Goal: Task Accomplishment & Management: Manage account settings

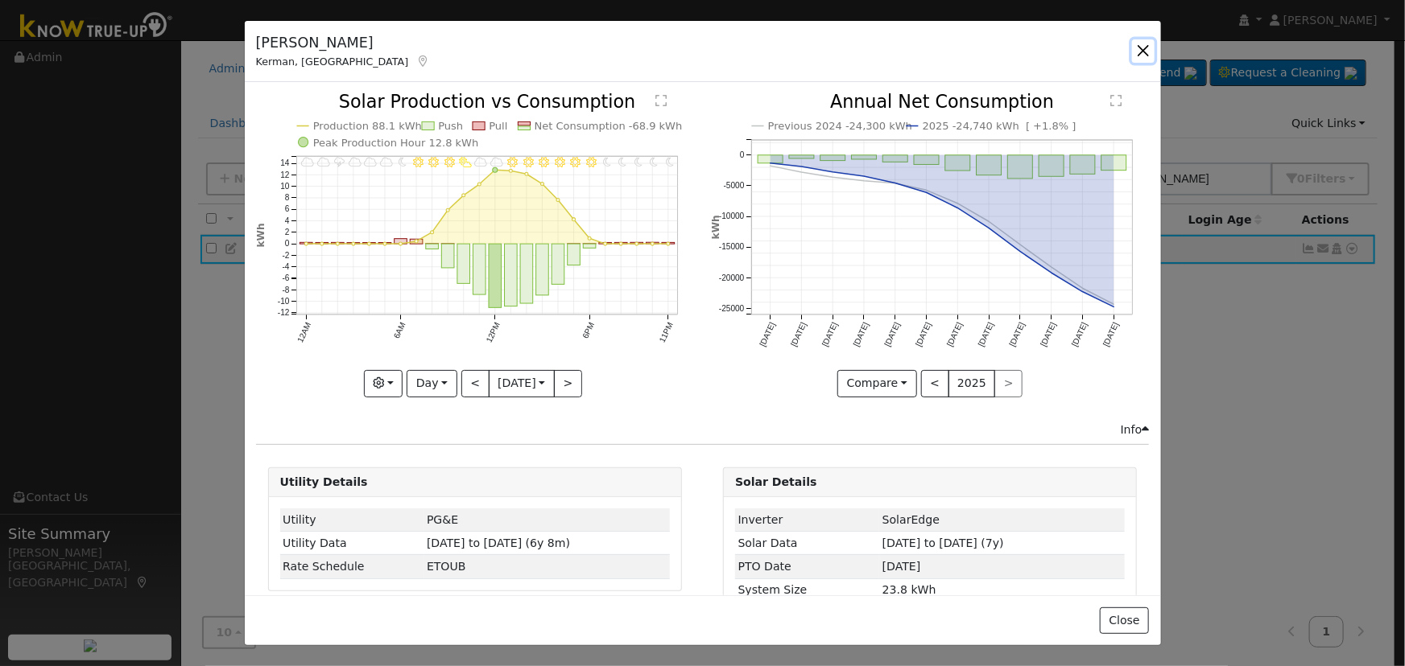
click at [1141, 47] on button "button" at bounding box center [1143, 50] width 23 height 23
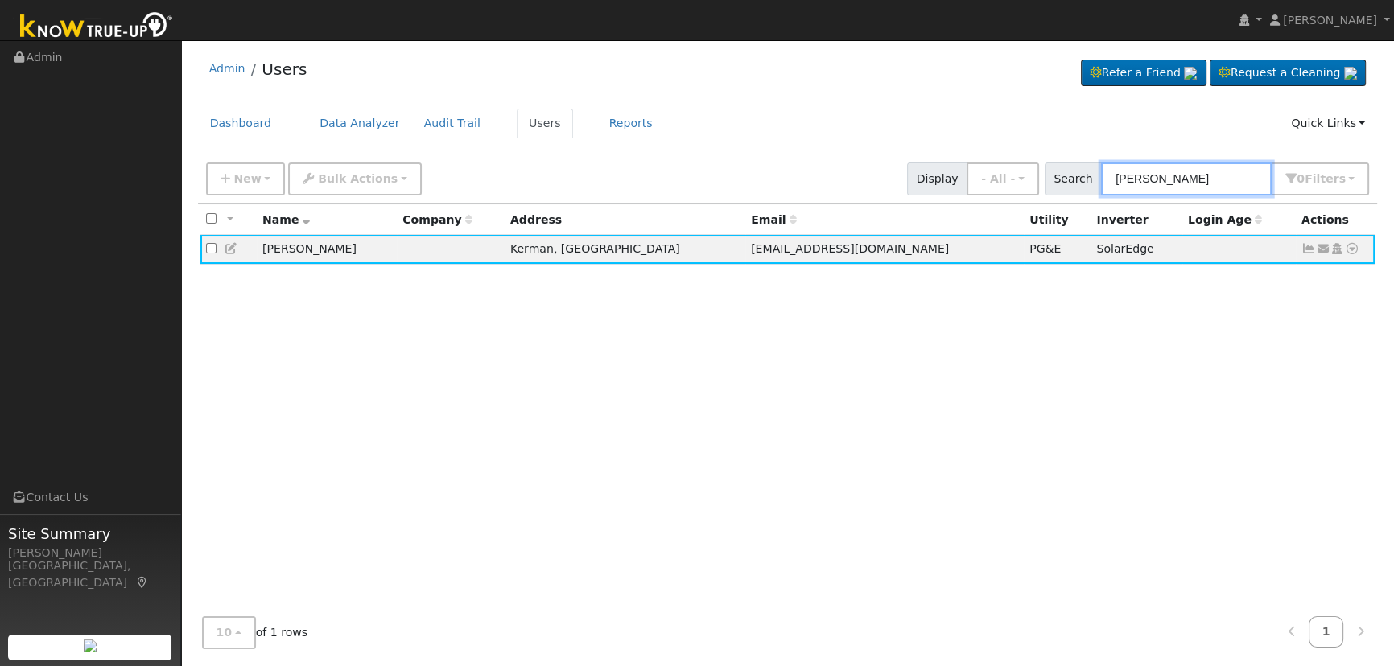
drag, startPoint x: 1217, startPoint y: 171, endPoint x: 1082, endPoint y: 159, distance: 135.8
click at [1082, 159] on div "New Add User Quick Add Quick Connect Quick Convert Lead Bulk Actions Send Email…" at bounding box center [788, 176] width 1170 height 39
paste input "Krasniansk"
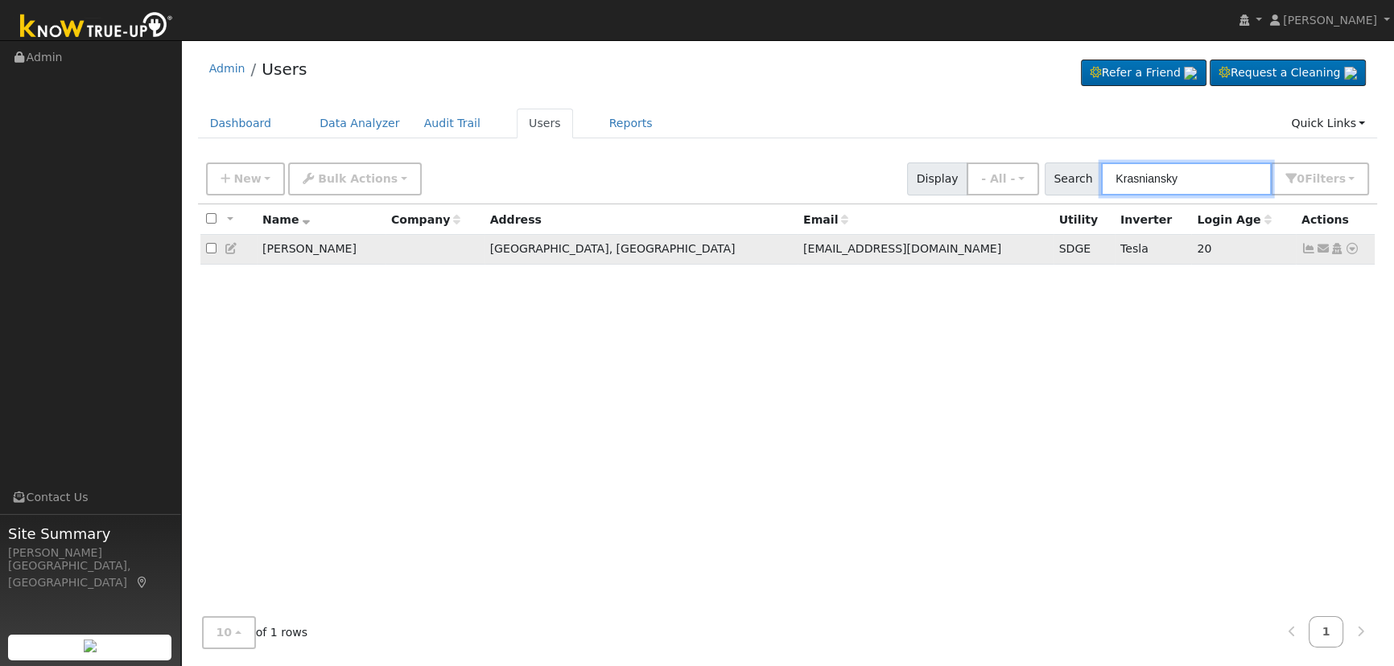
type input "Krasniansky"
click at [1305, 244] on link at bounding box center [1309, 248] width 14 height 13
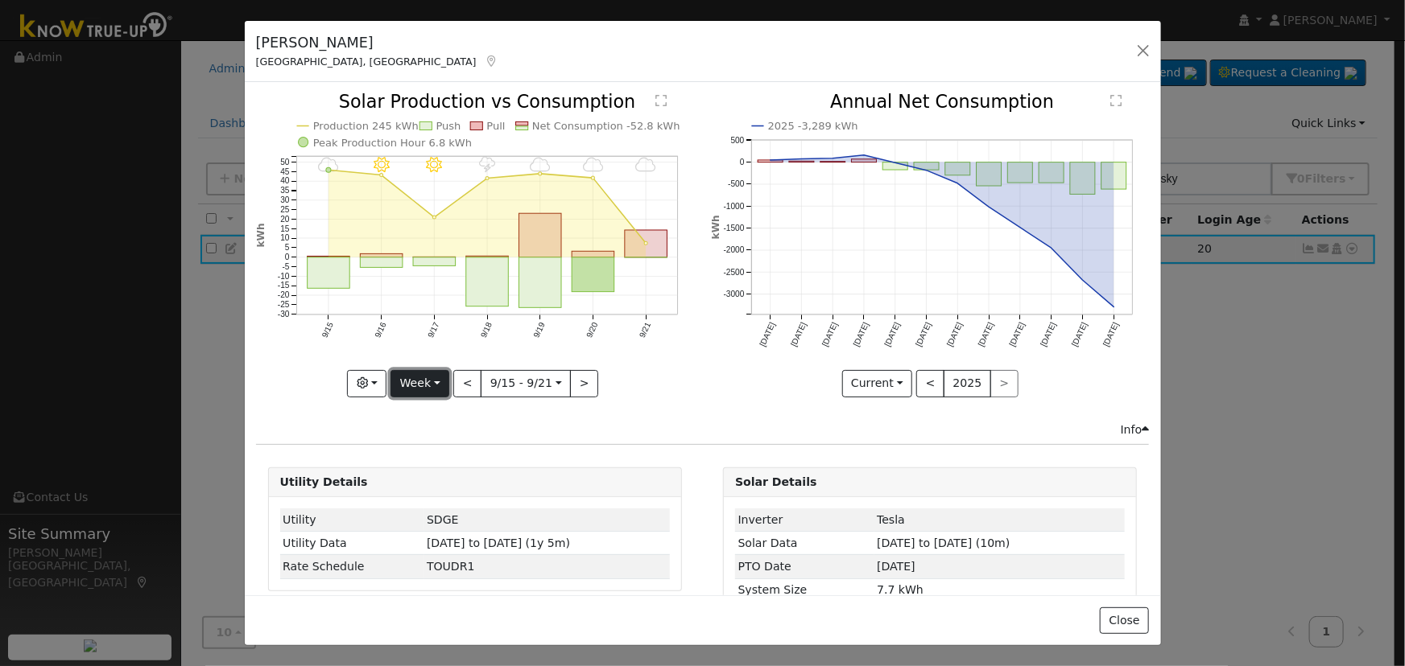
click at [419, 373] on button "Week" at bounding box center [419, 383] width 59 height 27
click at [437, 411] on link "Day" at bounding box center [447, 416] width 112 height 23
type input "[DATE]"
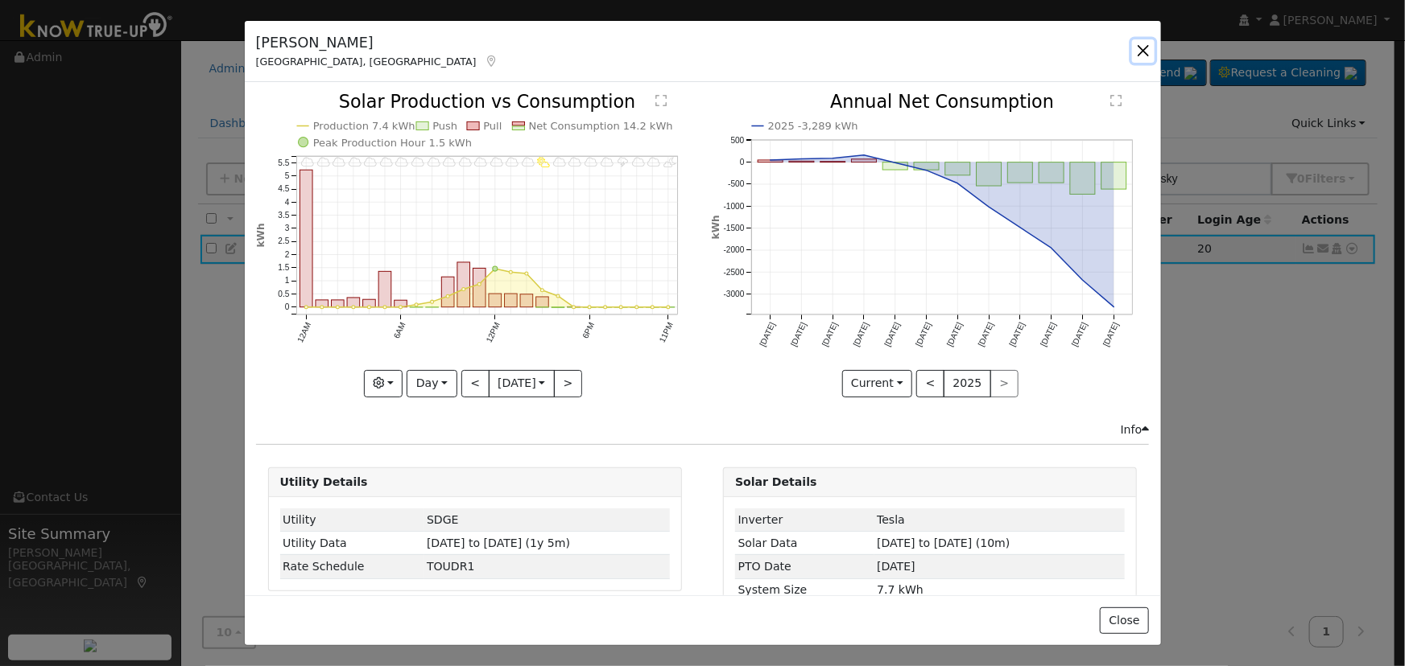
click at [1138, 40] on button "button" at bounding box center [1143, 50] width 23 height 23
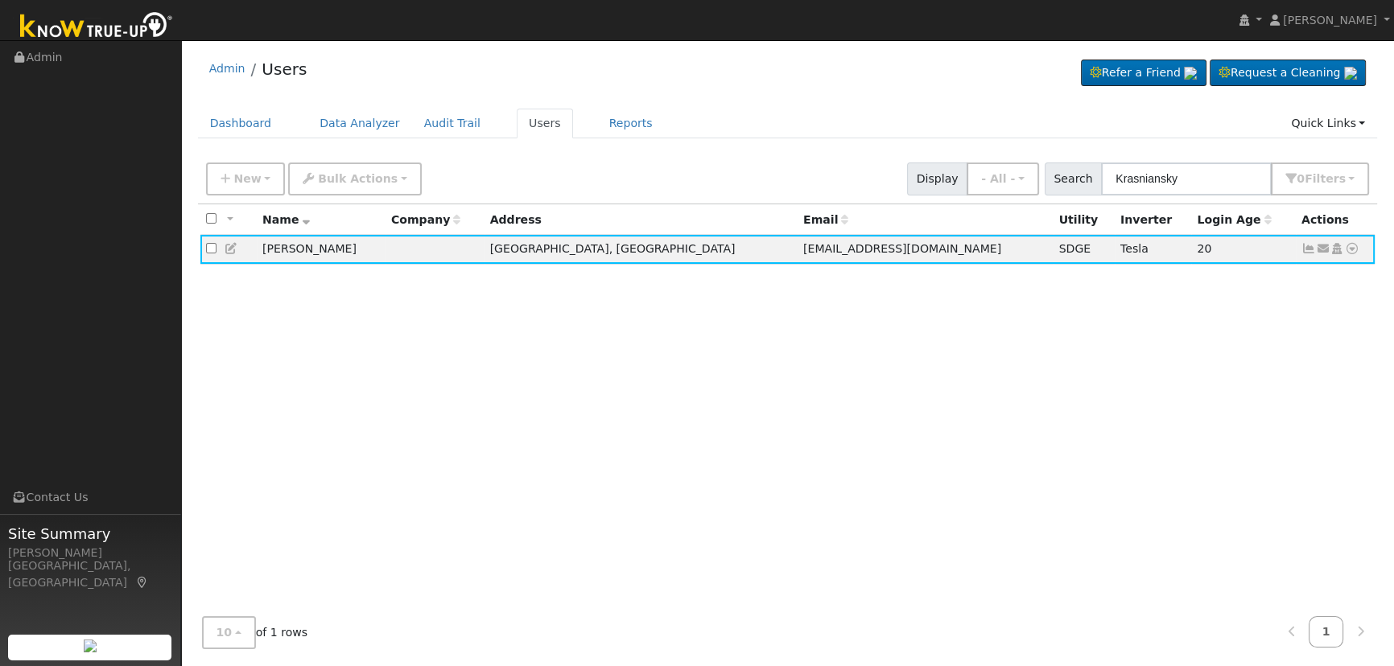
click at [233, 297] on div "All None All on page None on page Name Company Address Email Utility Inverter L…" at bounding box center [788, 404] width 1180 height 400
click at [301, 365] on div "All None All on page None on page Name Company Address Email Utility Inverter L…" at bounding box center [788, 404] width 1180 height 400
click at [1302, 250] on icon at bounding box center [1309, 248] width 14 height 11
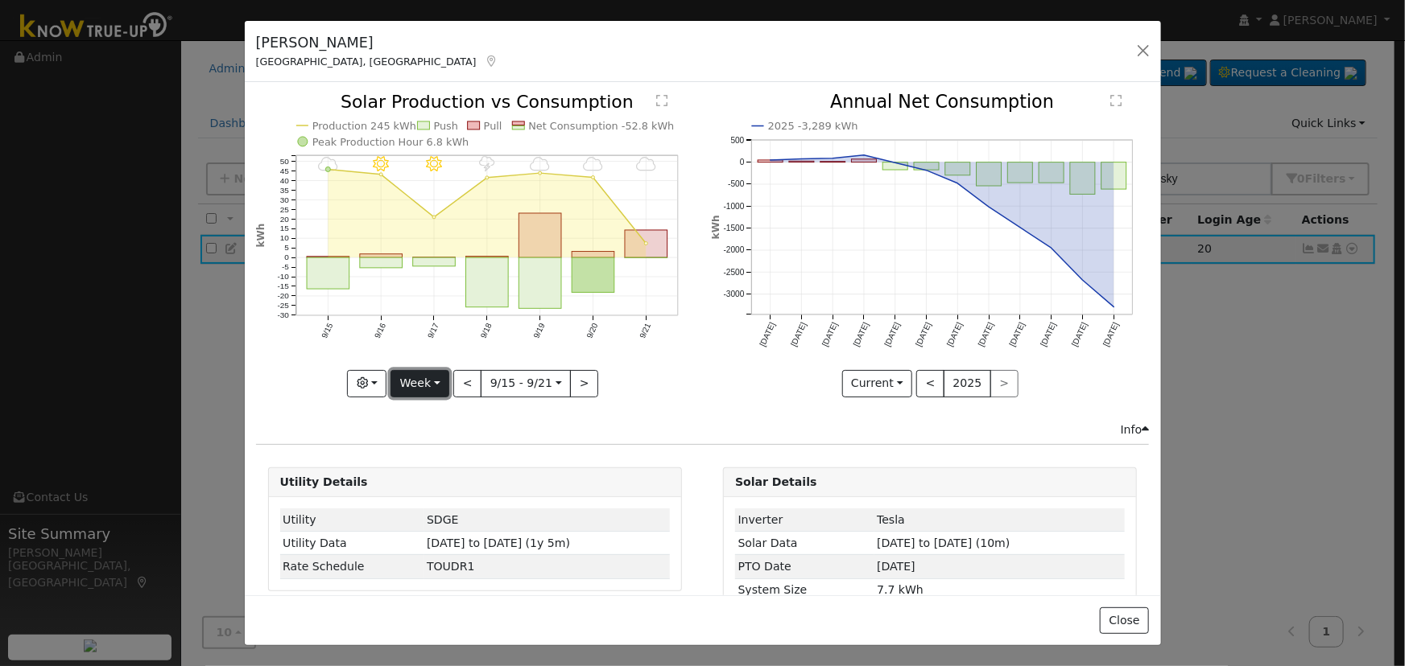
click at [417, 370] on button "Week" at bounding box center [419, 383] width 59 height 27
click at [432, 420] on link "Day" at bounding box center [447, 416] width 112 height 23
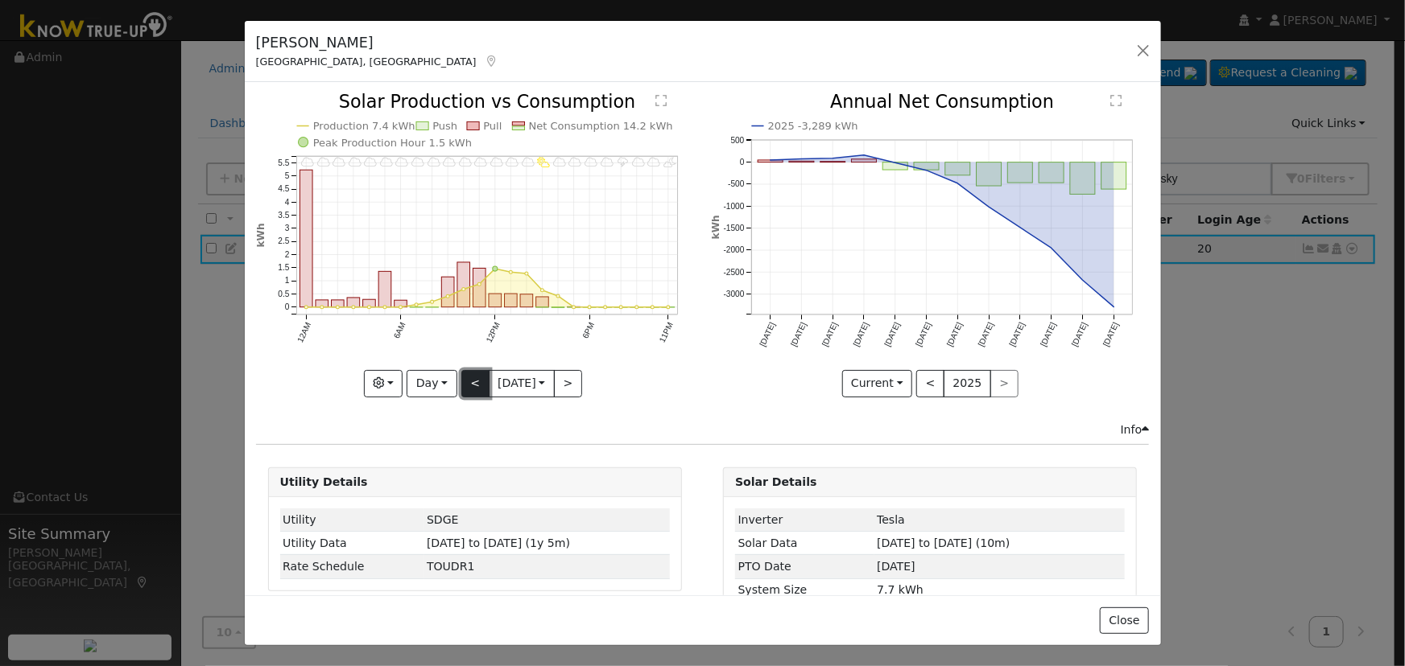
click at [467, 382] on button "<" at bounding box center [475, 383] width 28 height 27
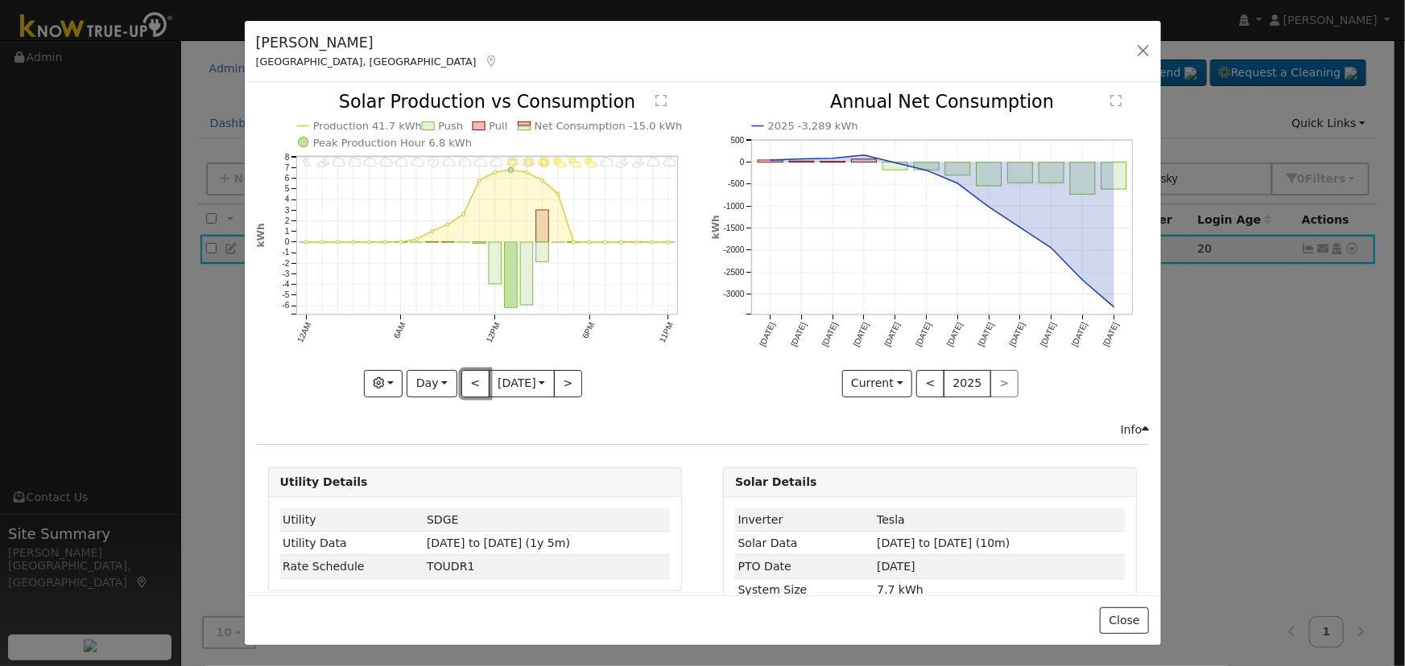
click at [467, 383] on button "<" at bounding box center [475, 383] width 28 height 27
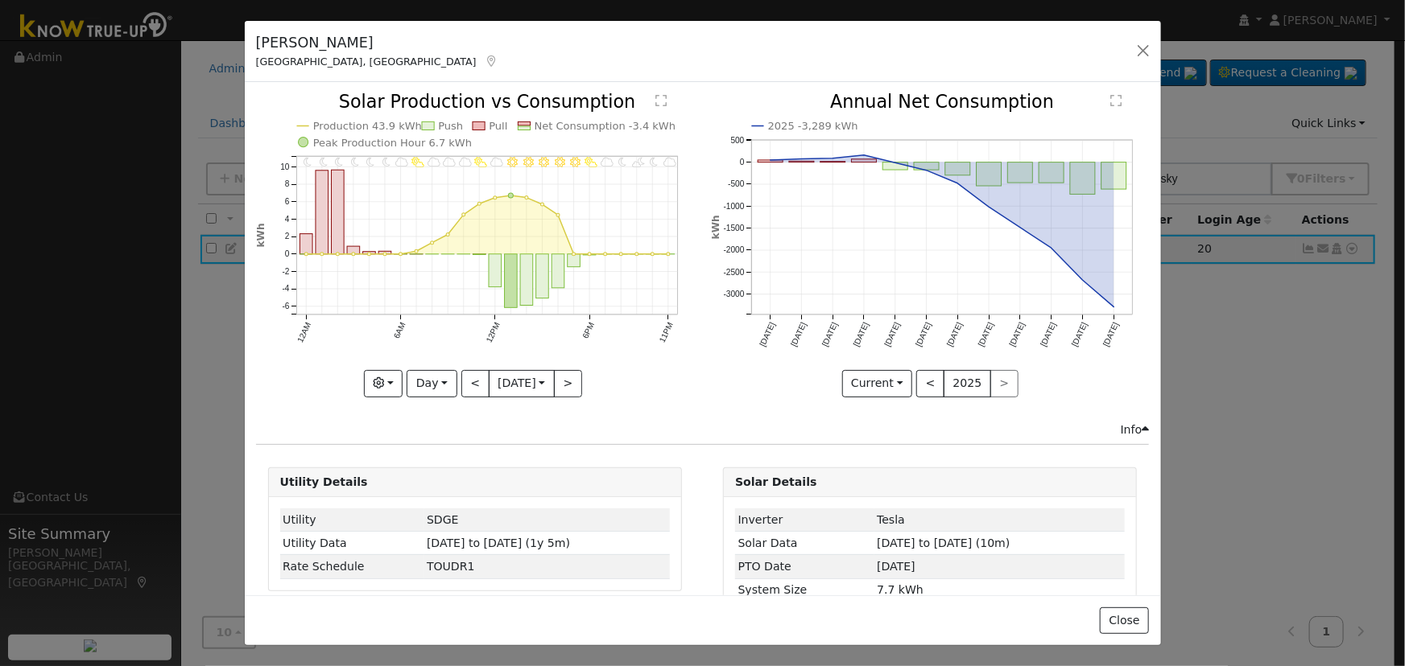
click at [467, 383] on div "11PM - MostlyCloudy 10PM - MostlyClear 9PM - PartlyCloudy 8PM - MostlyClear 7PM…" at bounding box center [475, 244] width 438 height 303
click at [467, 383] on button "<" at bounding box center [475, 383] width 28 height 27
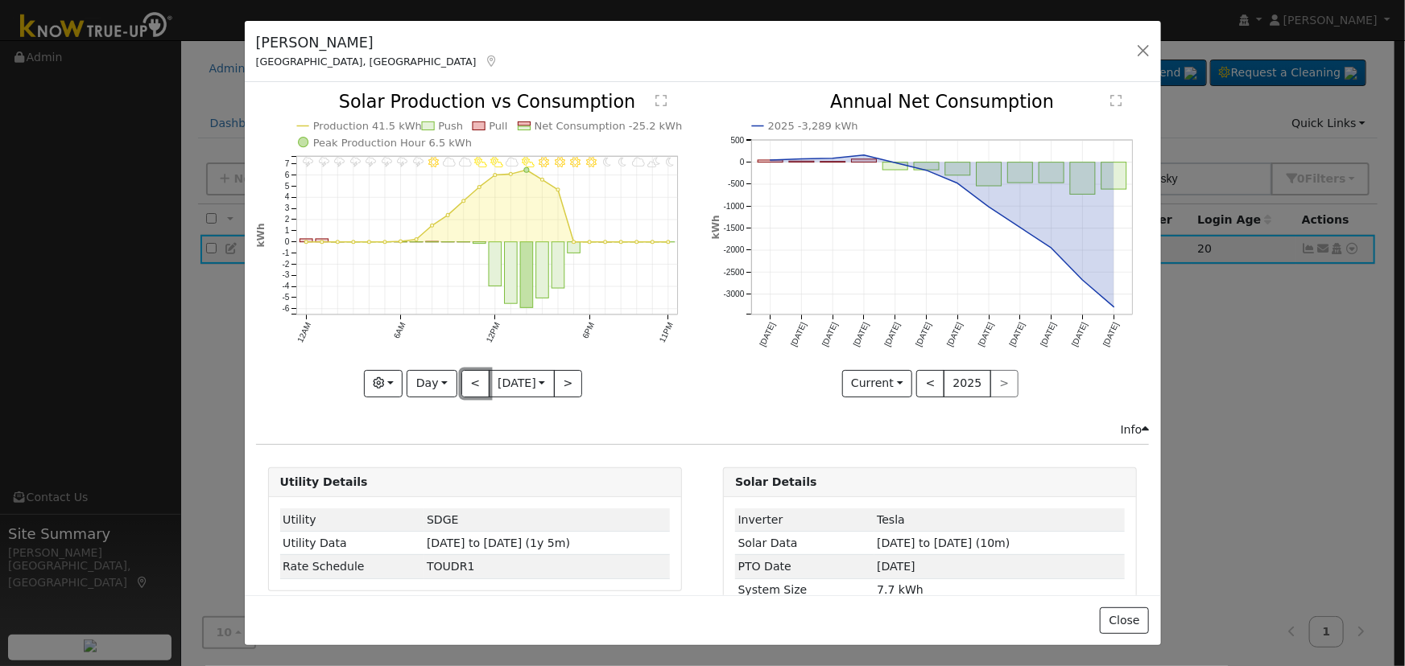
click at [467, 383] on button "<" at bounding box center [475, 383] width 28 height 27
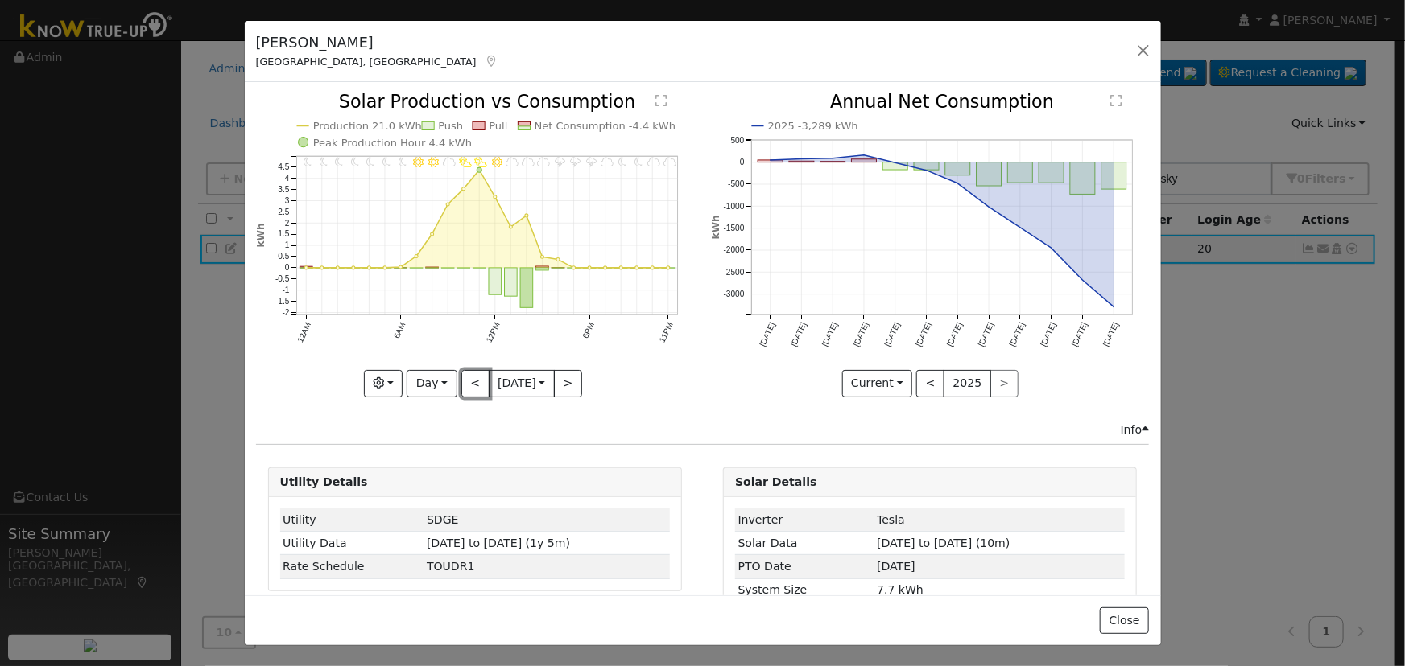
click at [467, 383] on button "<" at bounding box center [475, 383] width 28 height 27
type input "[DATE]"
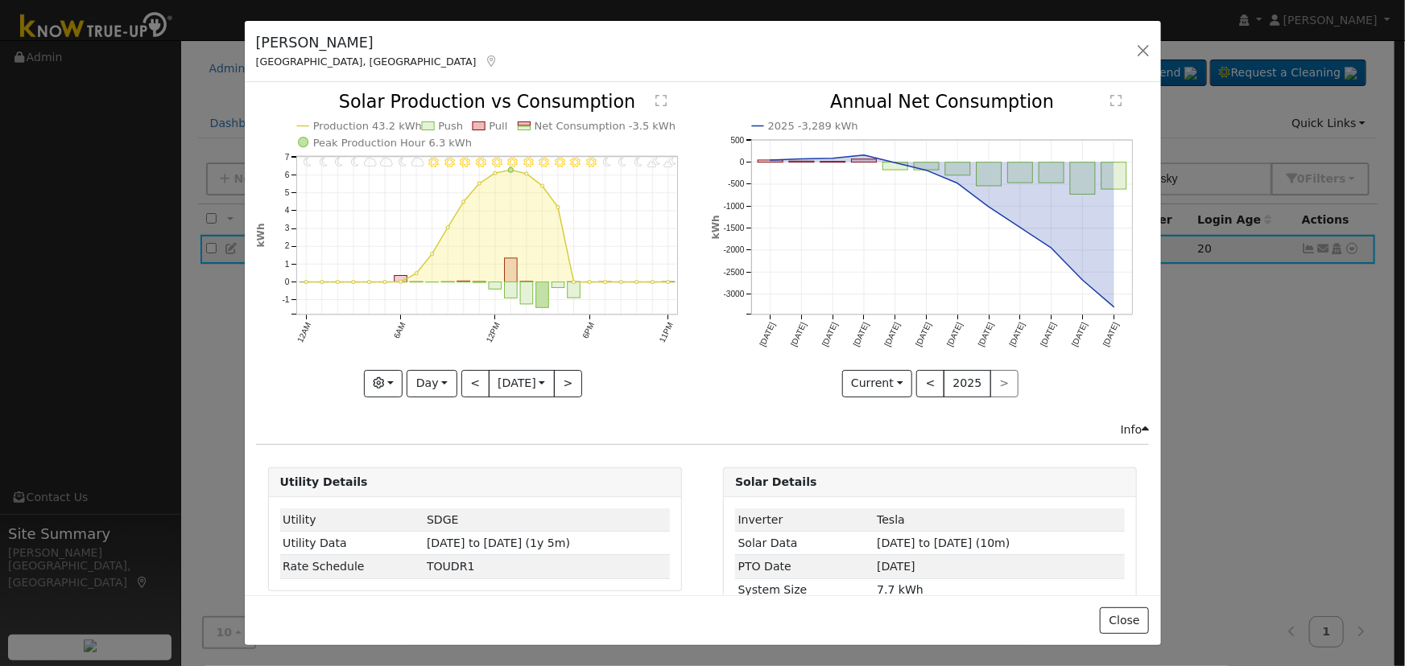
click at [467, 383] on div at bounding box center [475, 244] width 438 height 303
click at [1147, 53] on button "button" at bounding box center [1143, 50] width 23 height 23
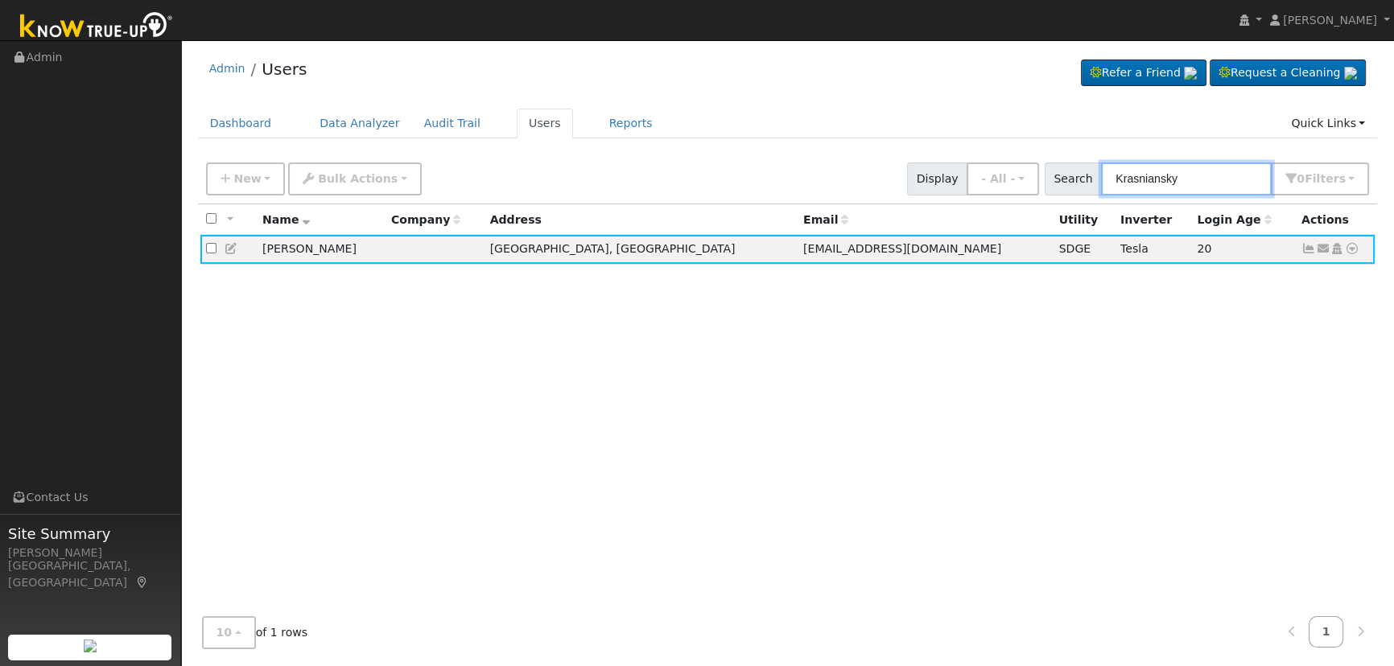
drag, startPoint x: 1208, startPoint y: 174, endPoint x: 939, endPoint y: 113, distance: 276.5
click at [943, 113] on div "Admin Users Refer a Friend Request a Cleaning" at bounding box center [787, 354] width 1197 height 613
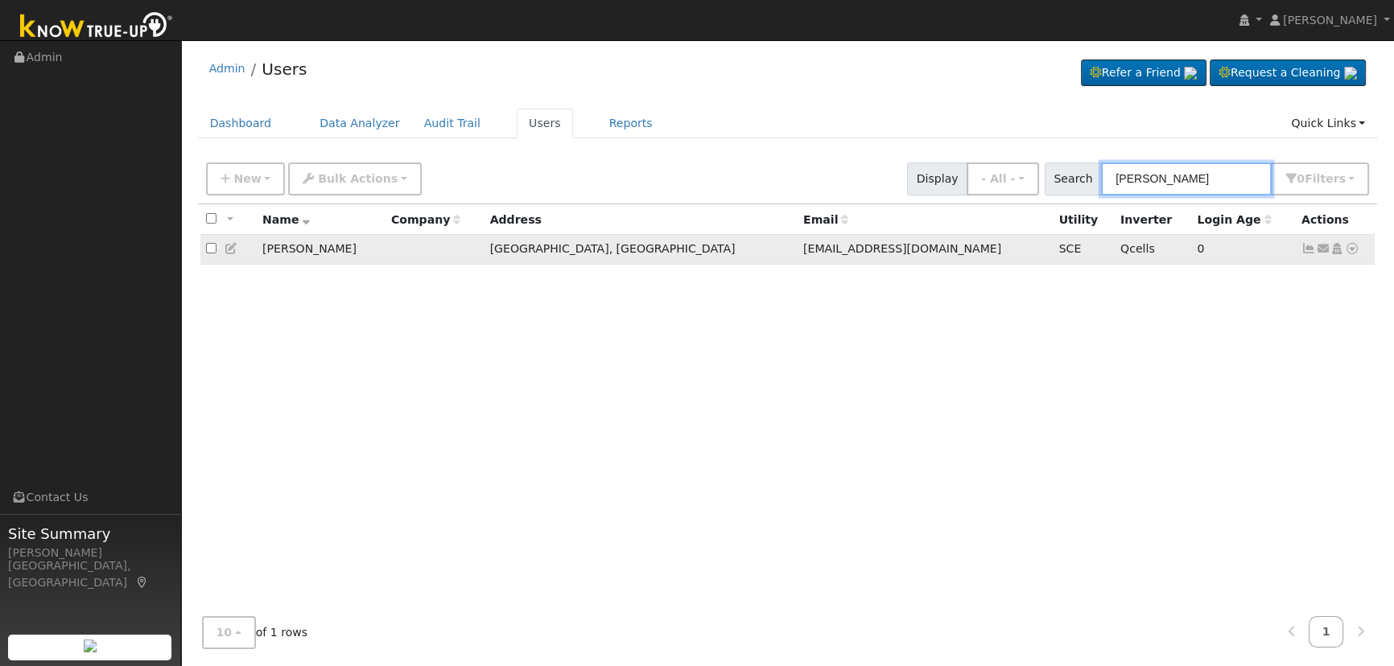
type input "[PERSON_NAME]"
click at [1305, 250] on icon at bounding box center [1309, 248] width 14 height 11
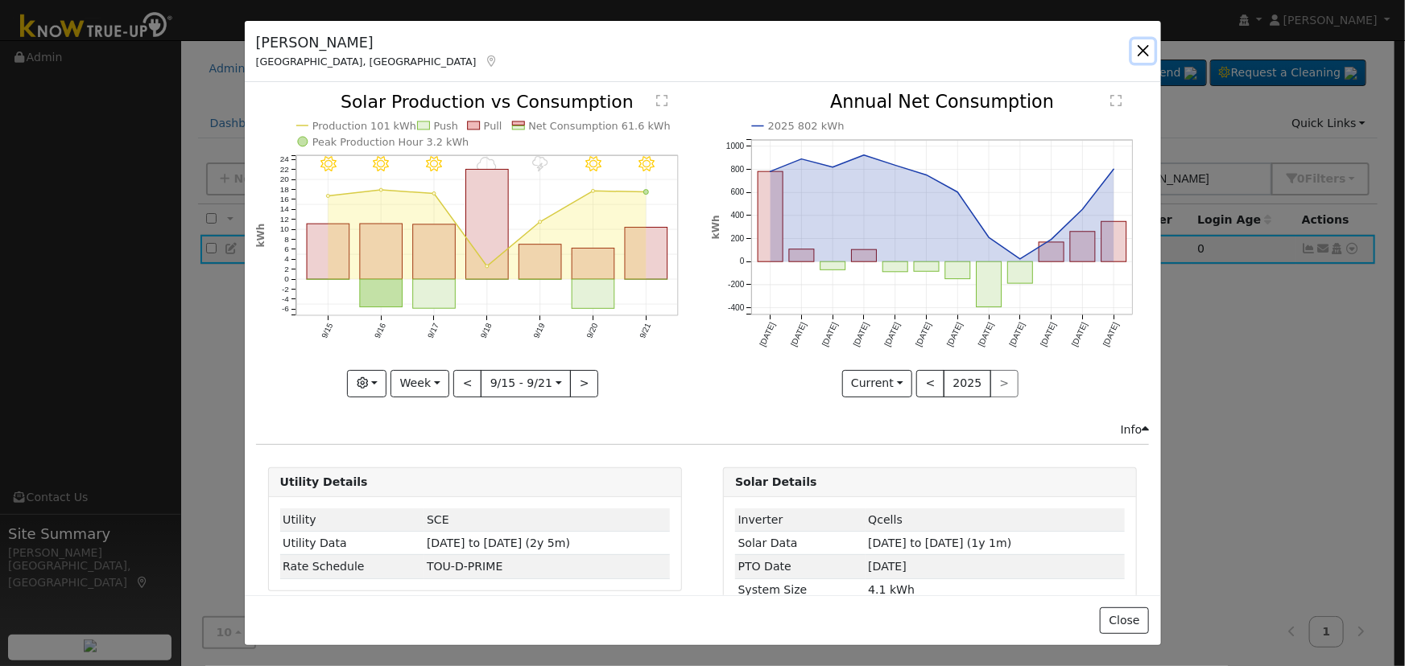
click at [1133, 47] on button "button" at bounding box center [1143, 50] width 23 height 23
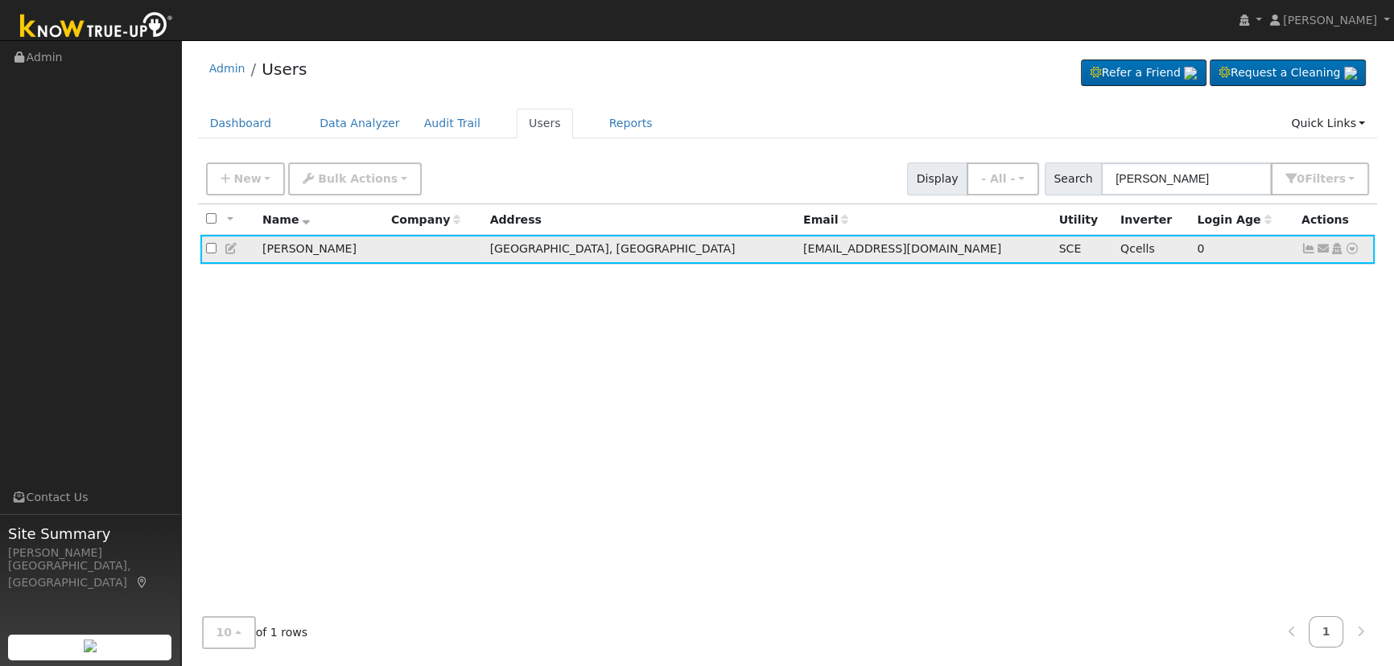
click at [1298, 244] on td "Send Email... Copy a Link Reset Password Open Access Data Analyzer Reports Scen…" at bounding box center [1336, 250] width 80 height 30
click at [1302, 250] on icon at bounding box center [1309, 248] width 14 height 11
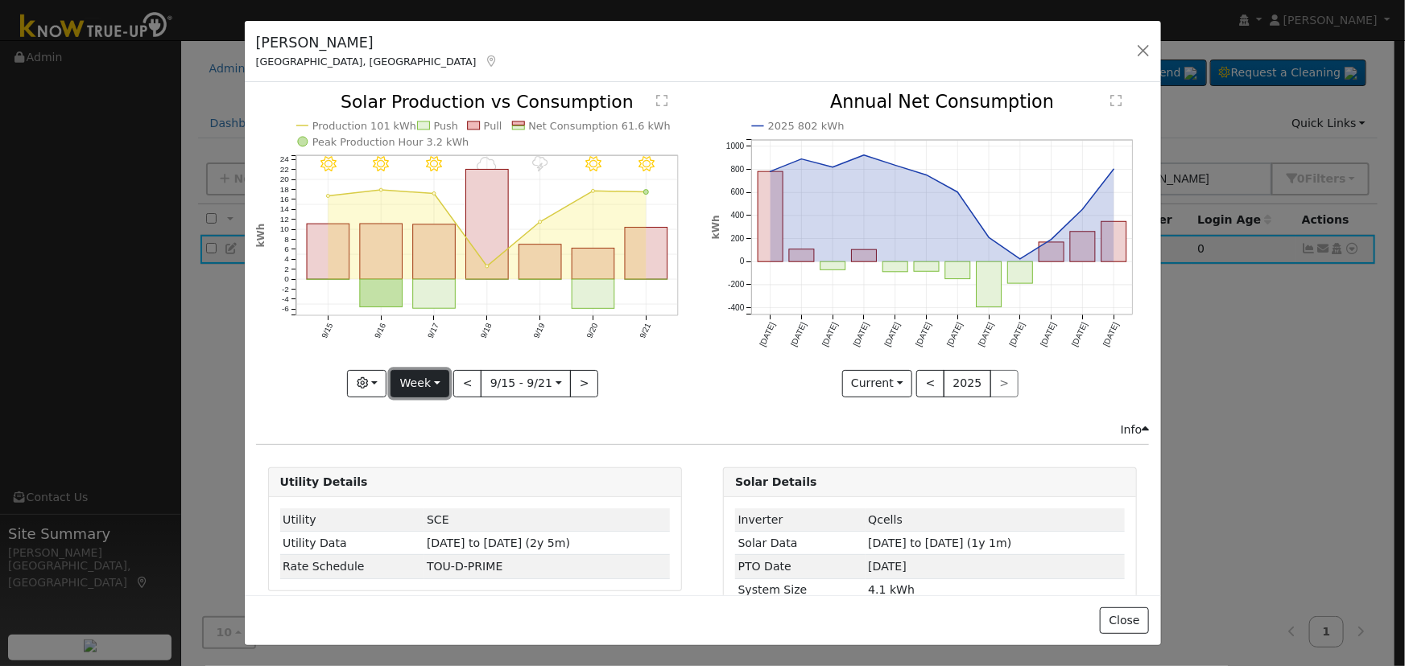
click at [419, 390] on button "Week" at bounding box center [419, 383] width 59 height 27
click at [427, 406] on link "Day" at bounding box center [447, 416] width 112 height 23
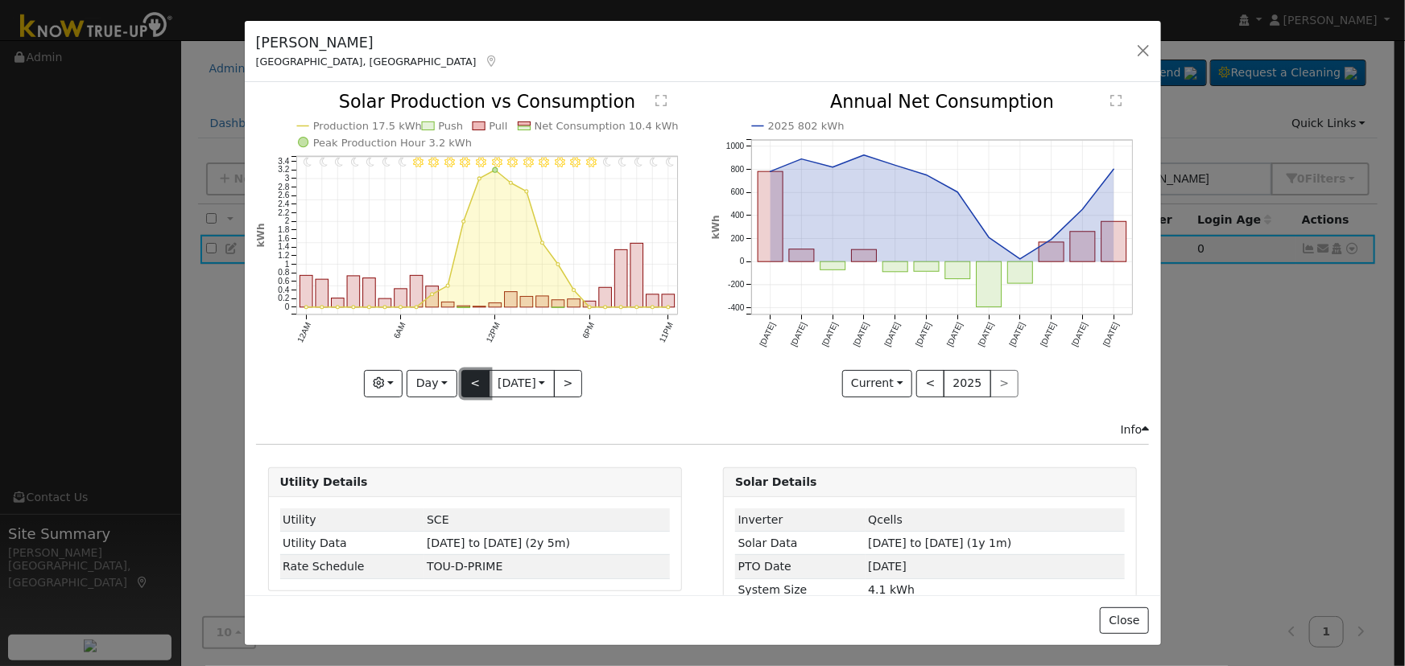
click at [464, 376] on button "<" at bounding box center [475, 383] width 28 height 27
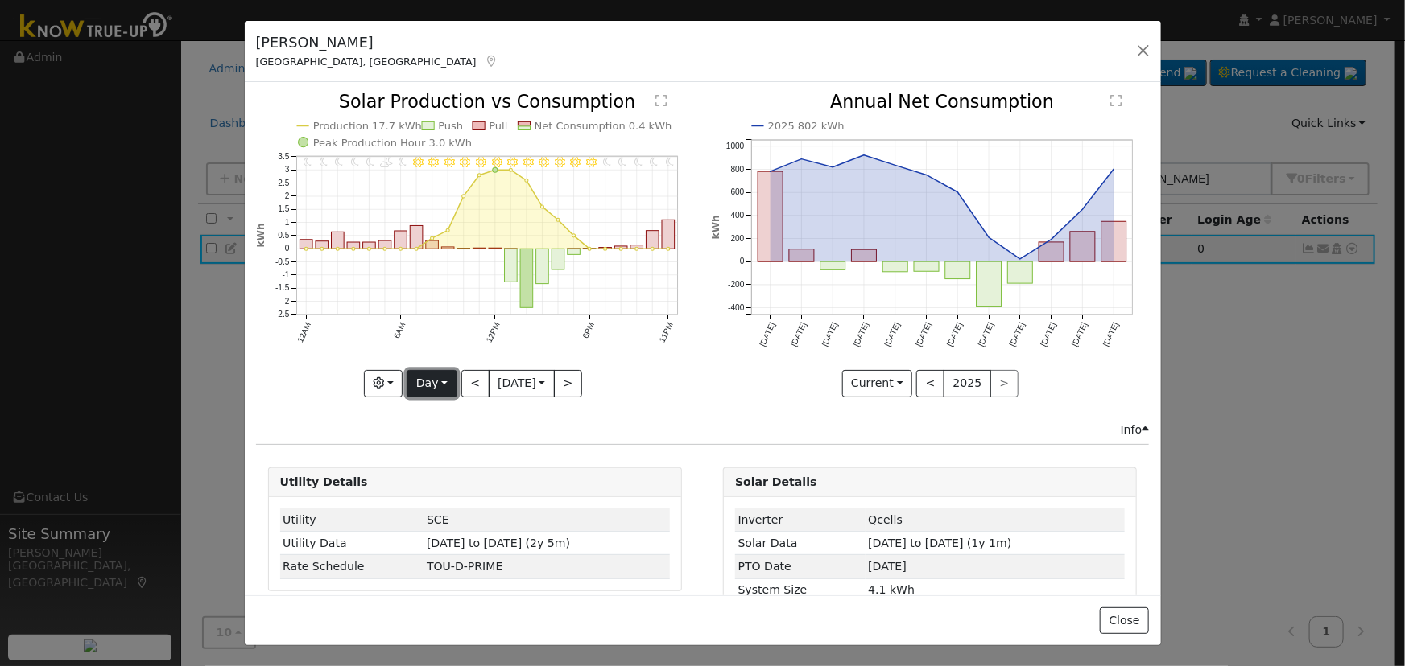
click at [434, 373] on button "Day" at bounding box center [431, 383] width 50 height 27
click at [444, 476] on link "Year" at bounding box center [463, 483] width 112 height 23
type input "[DATE]"
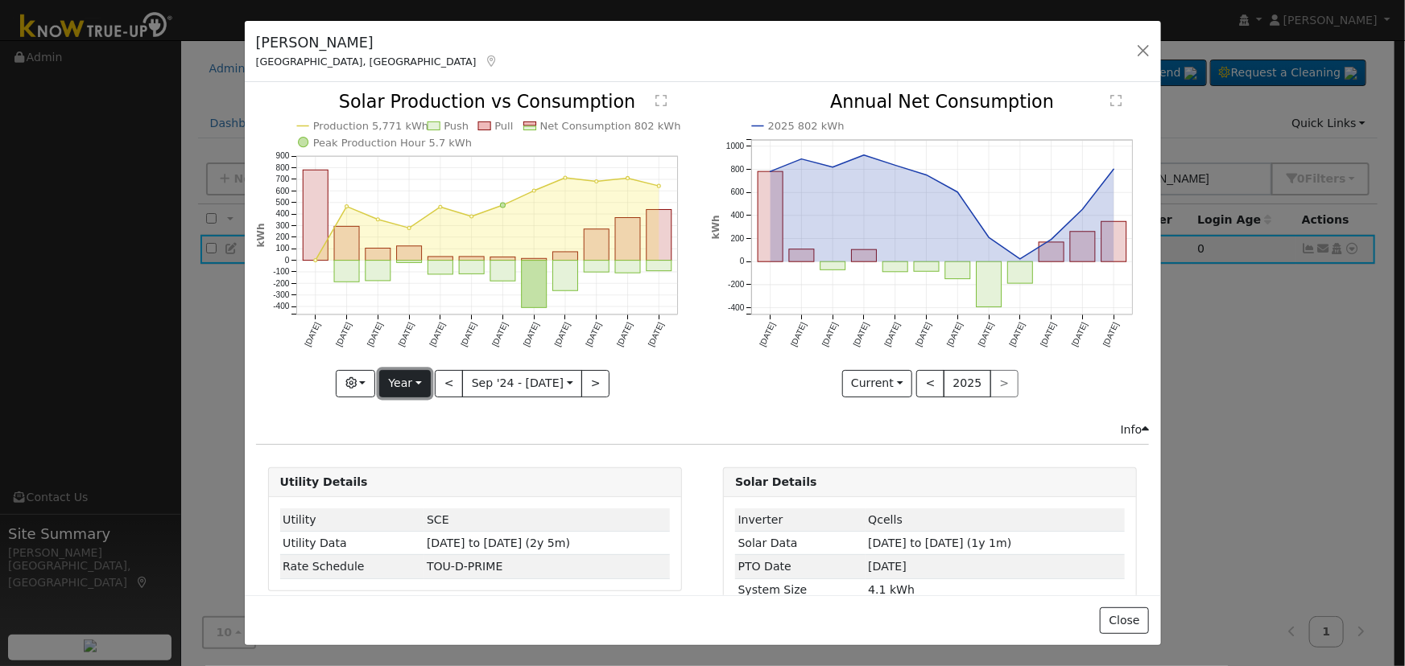
click at [416, 386] on button "Year" at bounding box center [405, 383] width 52 height 27
click at [353, 387] on button "button" at bounding box center [355, 383] width 39 height 27
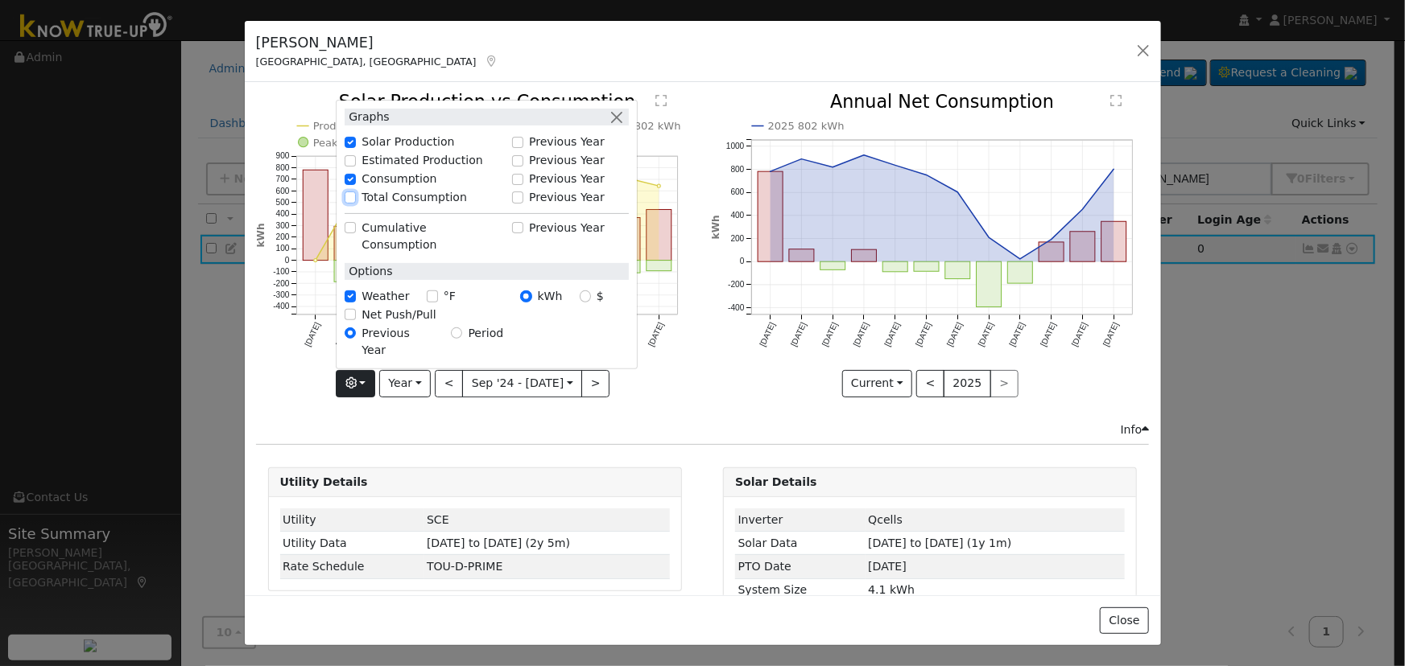
click at [353, 203] on input "Total Consumption" at bounding box center [350, 197] width 11 height 11
checkbox input "true"
click at [619, 126] on button "button" at bounding box center [616, 117] width 17 height 17
